Goal: Entertainment & Leisure: Consume media (video, audio)

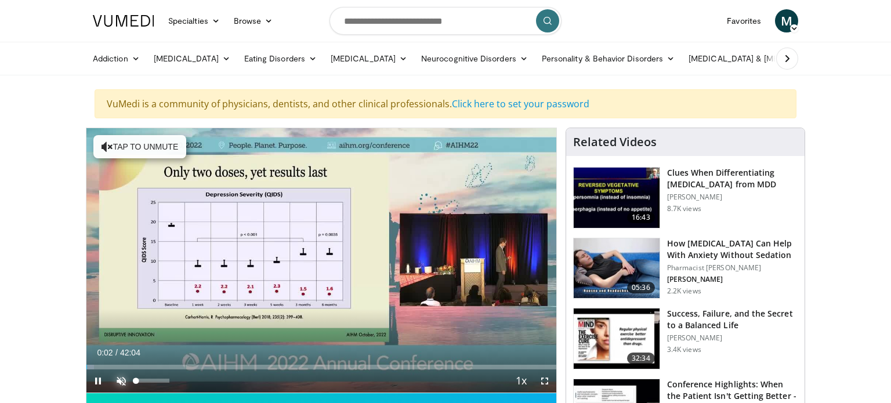
click at [121, 379] on span "Video Player" at bounding box center [121, 381] width 23 height 23
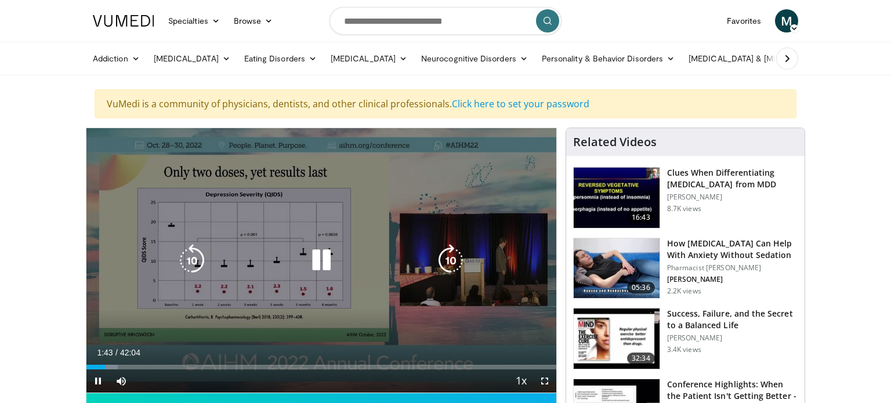
click at [320, 255] on icon "Video Player" at bounding box center [321, 260] width 33 height 33
click at [323, 256] on icon "Video Player" at bounding box center [321, 260] width 33 height 33
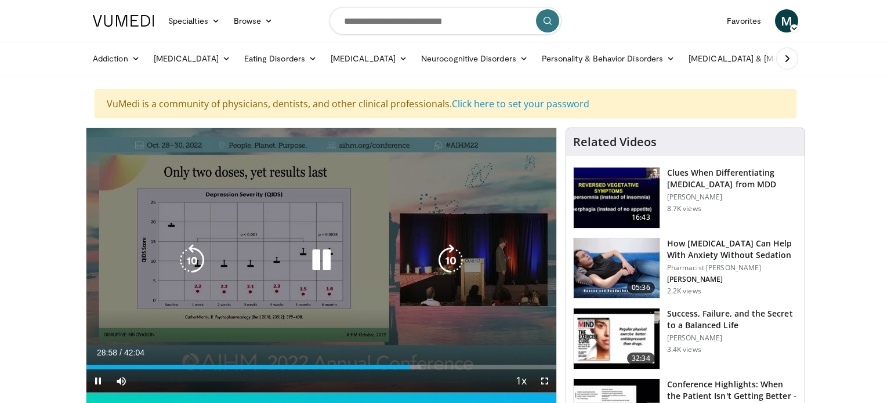
click at [319, 264] on icon "Video Player" at bounding box center [321, 260] width 33 height 33
click at [313, 254] on icon "Video Player" at bounding box center [321, 260] width 33 height 33
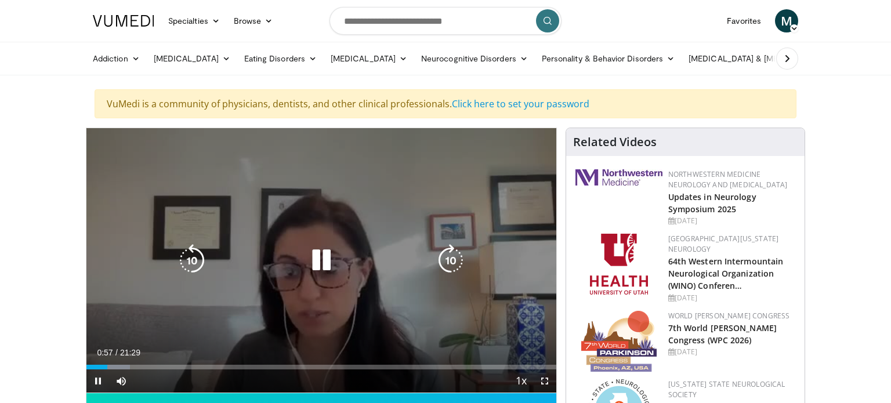
click at [317, 258] on icon "Video Player" at bounding box center [321, 260] width 33 height 33
